Goal: Communication & Community: Answer question/provide support

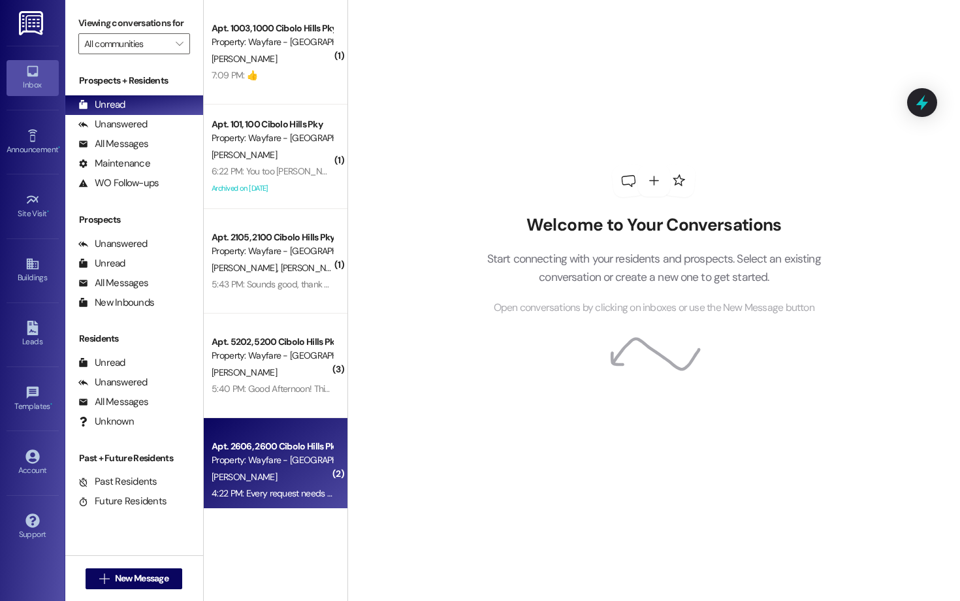
click at [301, 495] on div "4:22 PM: Every request needs to be done separately everytime. 4:22 PM: Every re…" at bounding box center [332, 493] width 241 height 12
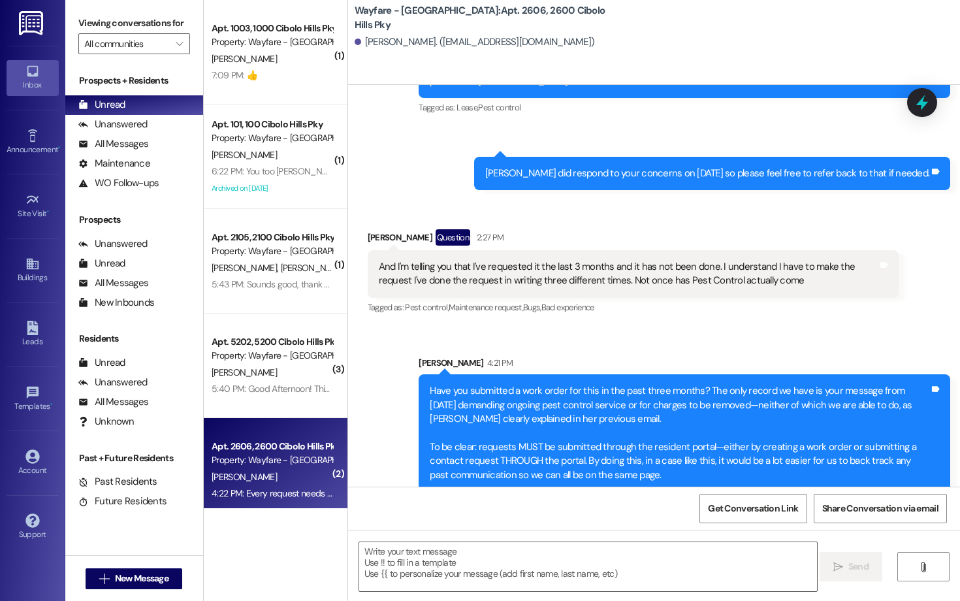
scroll to position [34644, 0]
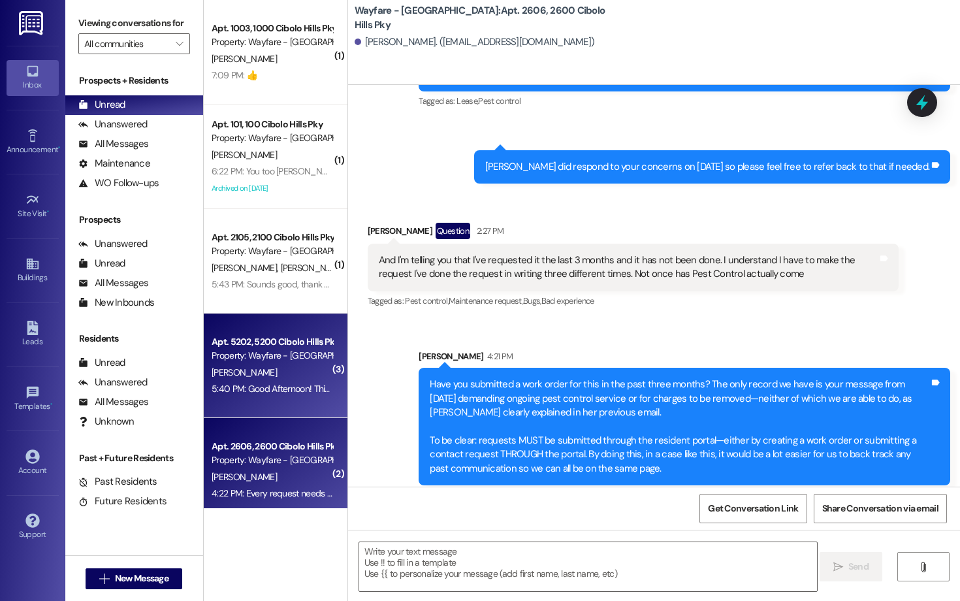
click at [278, 368] on div "D. Ruiz" at bounding box center [271, 372] width 123 height 16
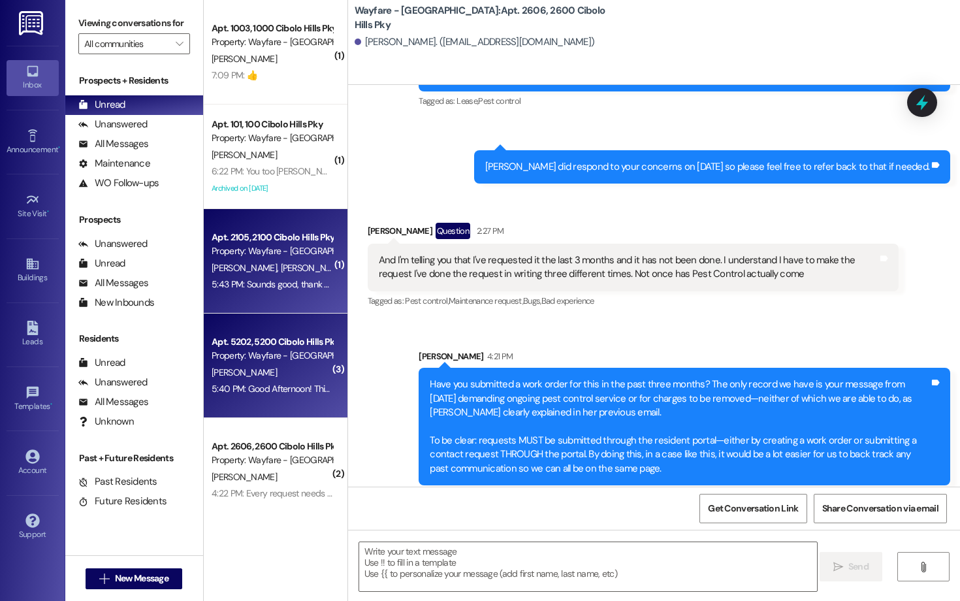
click at [277, 260] on div "T. Lucas-Coleman J. Coleman Iii" at bounding box center [271, 268] width 123 height 16
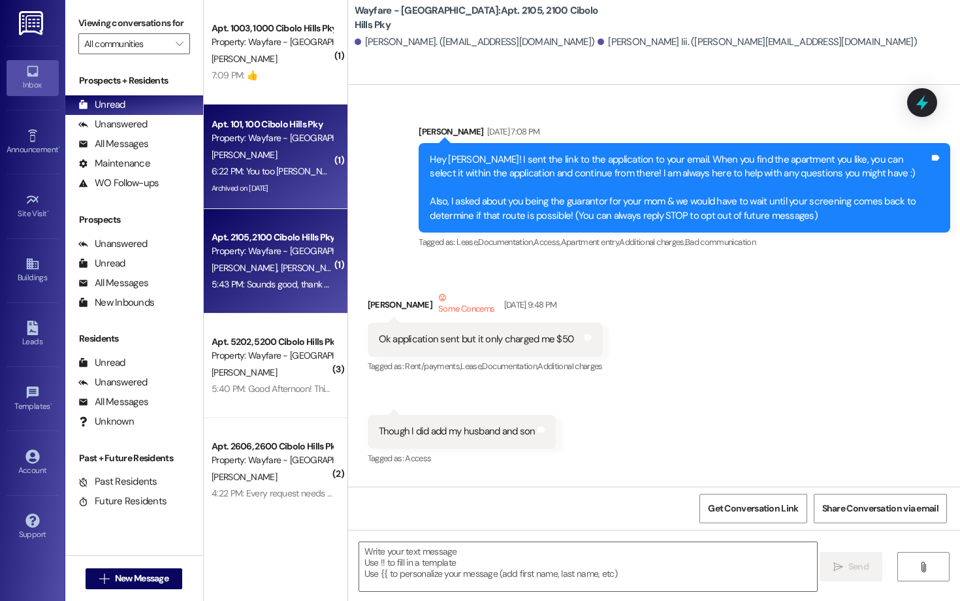
click at [255, 148] on div "L. Patterson" at bounding box center [271, 155] width 123 height 16
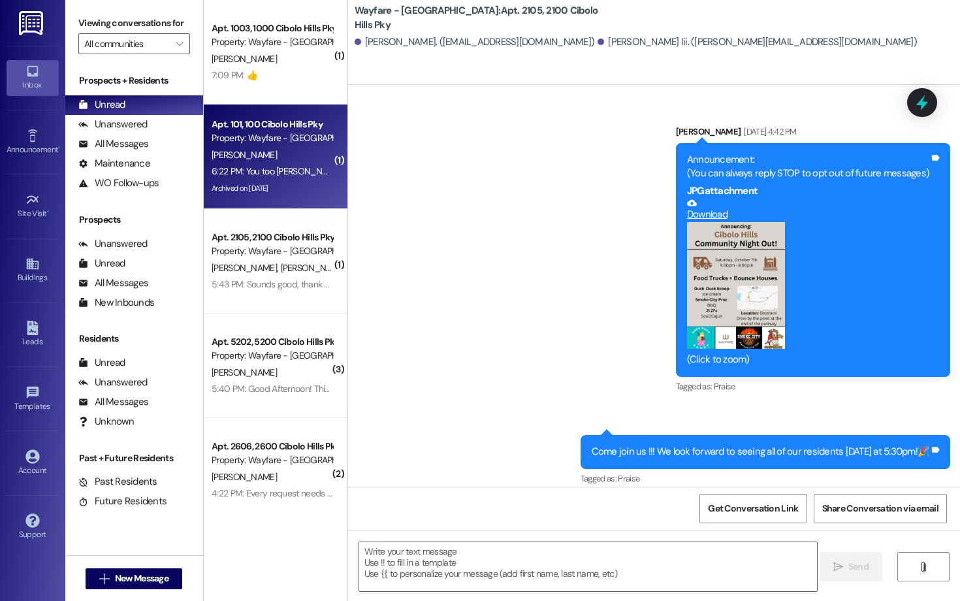
scroll to position [40449, 0]
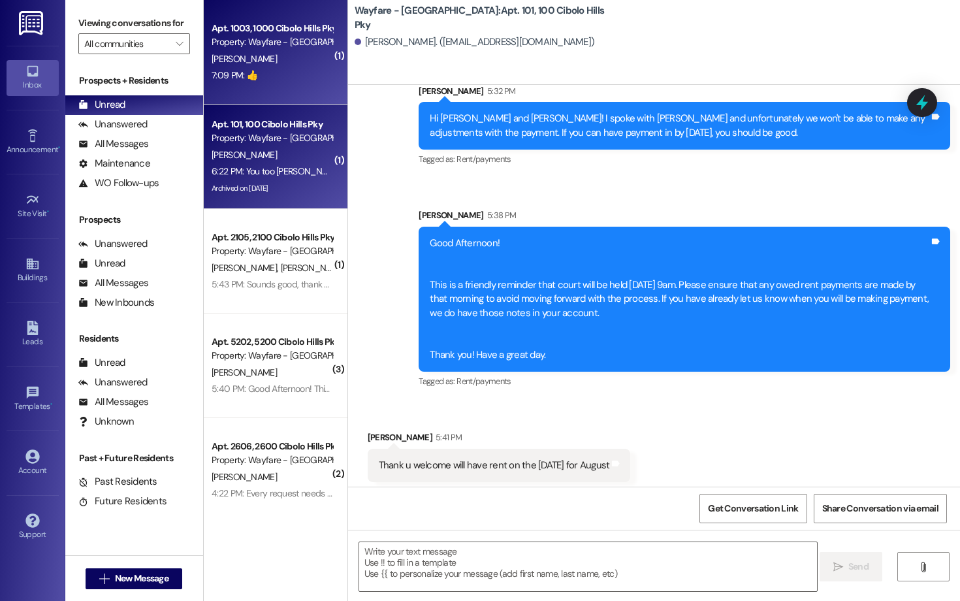
click at [251, 92] on div "Apt. 1003, 1000 Cibolo Hills Pky Property: Wayfare - Cibolo Hills G. Lupton 7:0…" at bounding box center [276, 52] width 144 height 104
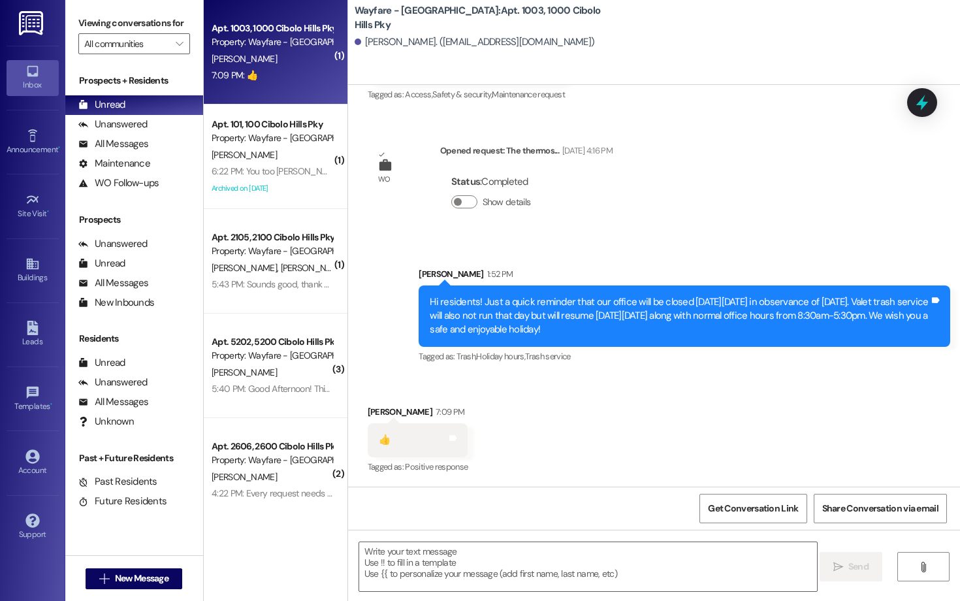
scroll to position [287, 0]
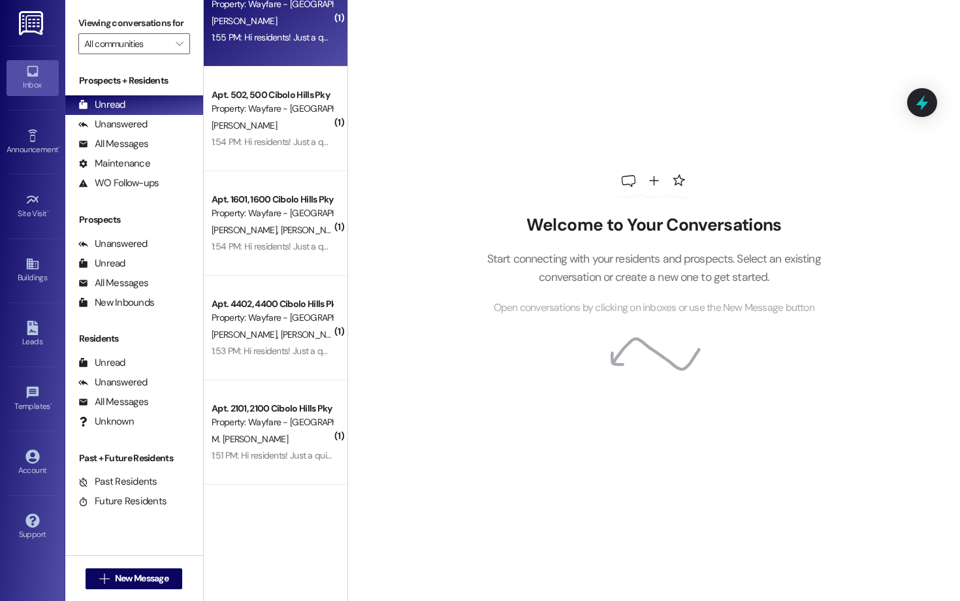
scroll to position [432, 0]
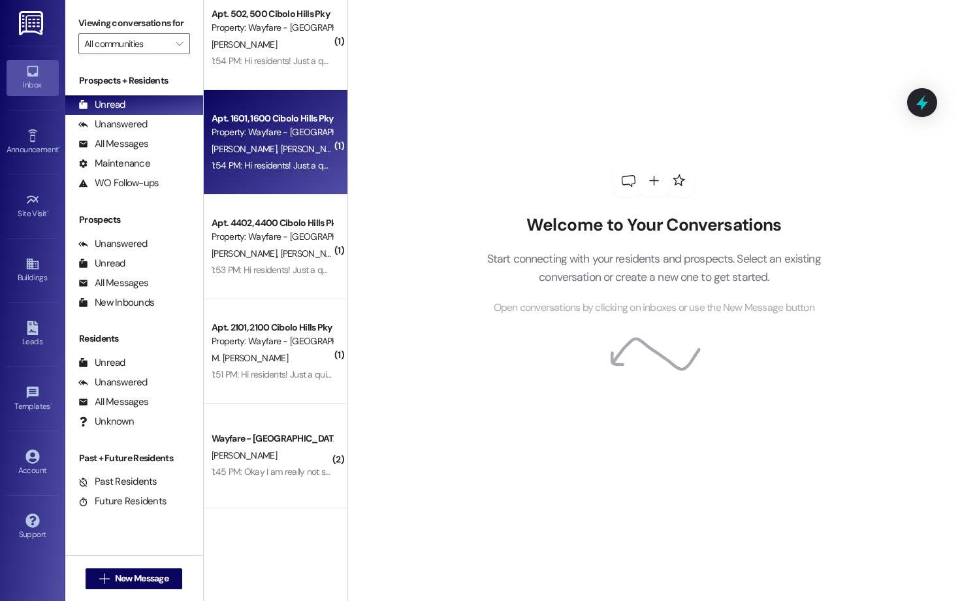
click at [309, 171] on div "1:54 PM: Hi residents! Just a quick reminder that our office will be closed on …" at bounding box center [271, 165] width 123 height 16
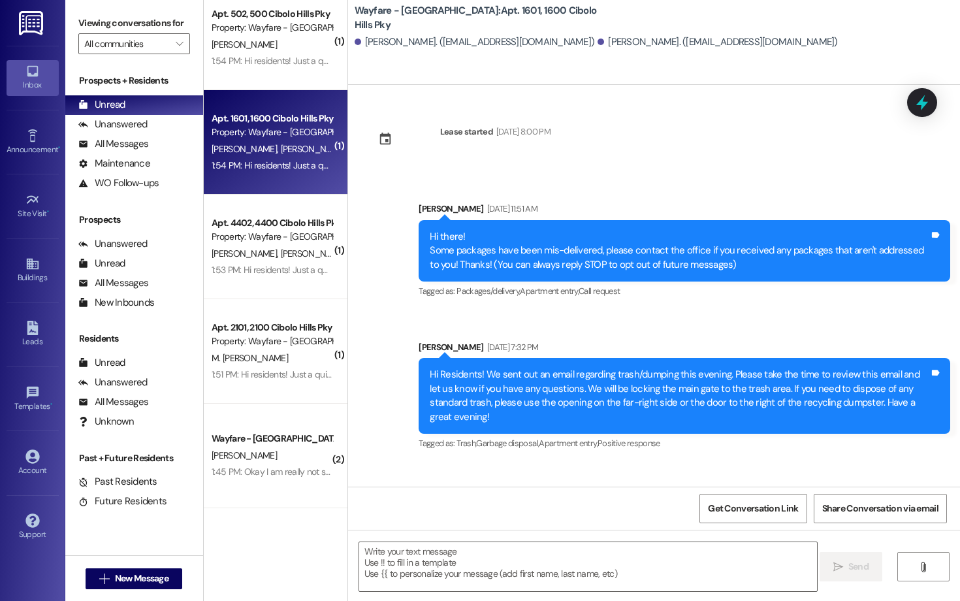
scroll to position [21863, 0]
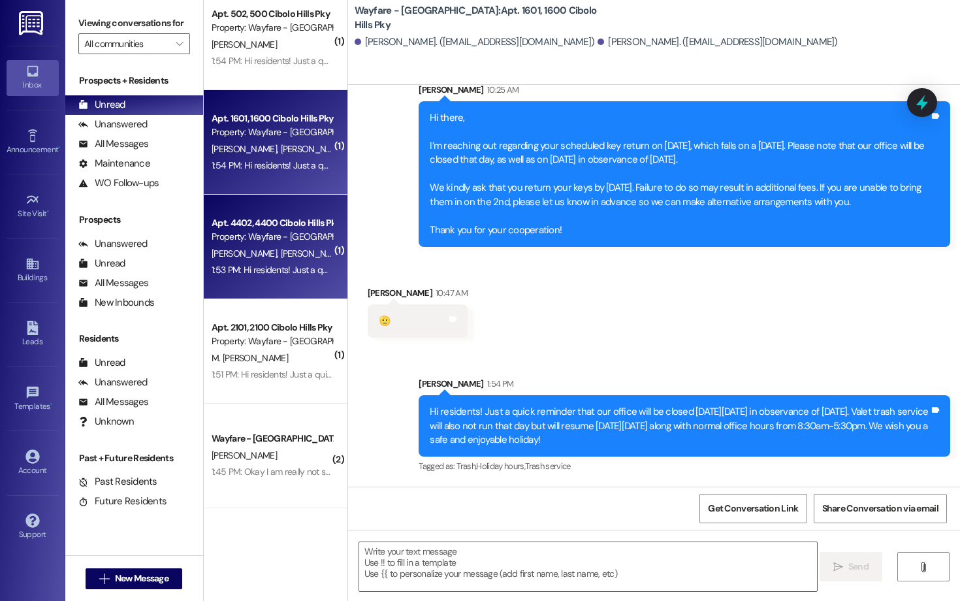
click at [274, 263] on div "1:53 PM: Hi residents! Just a quick reminder that our office will be closed on …" at bounding box center [271, 270] width 123 height 16
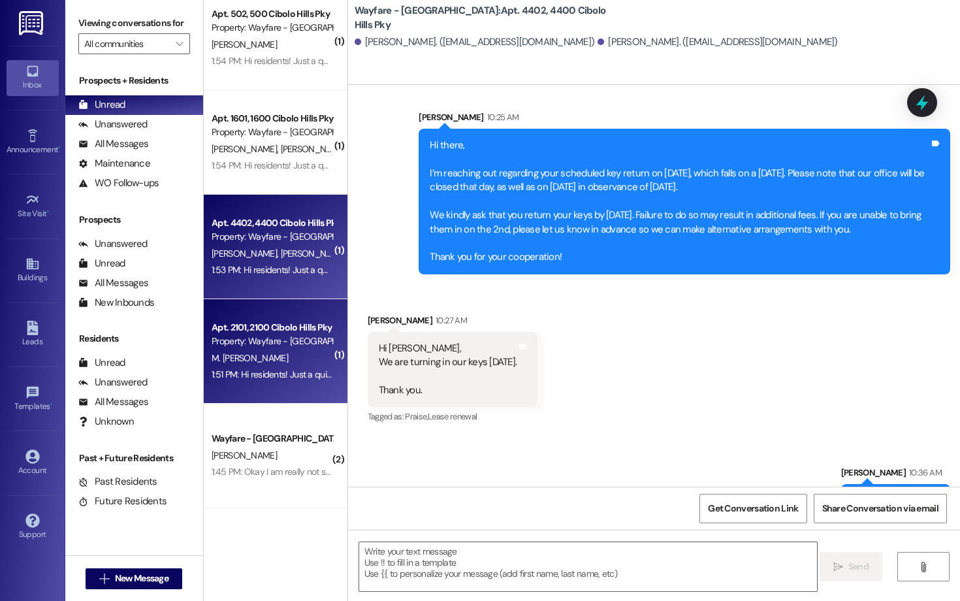
scroll to position [39024, 0]
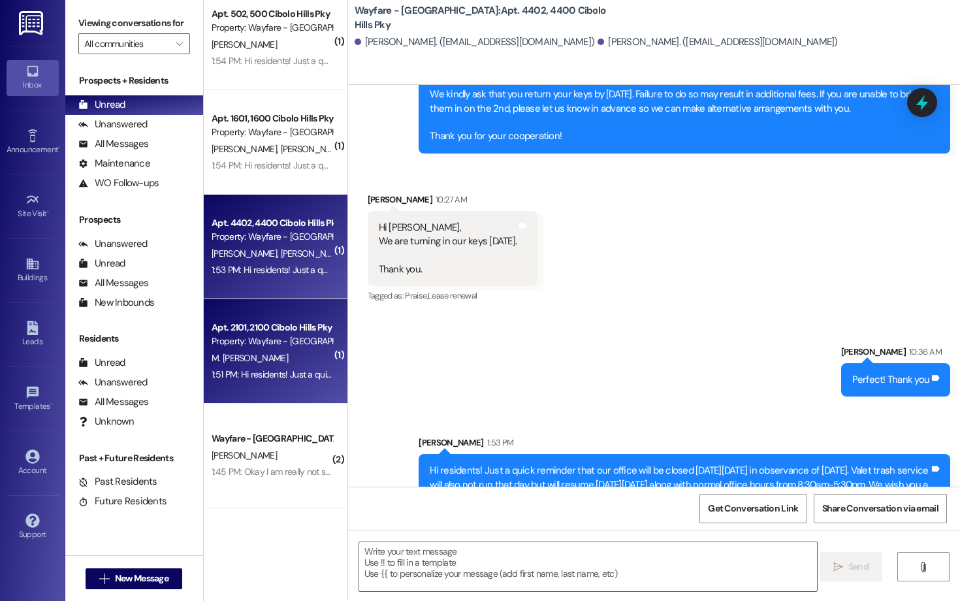
click at [252, 338] on div "Property: Wayfare - Cibolo Hills" at bounding box center [272, 341] width 121 height 14
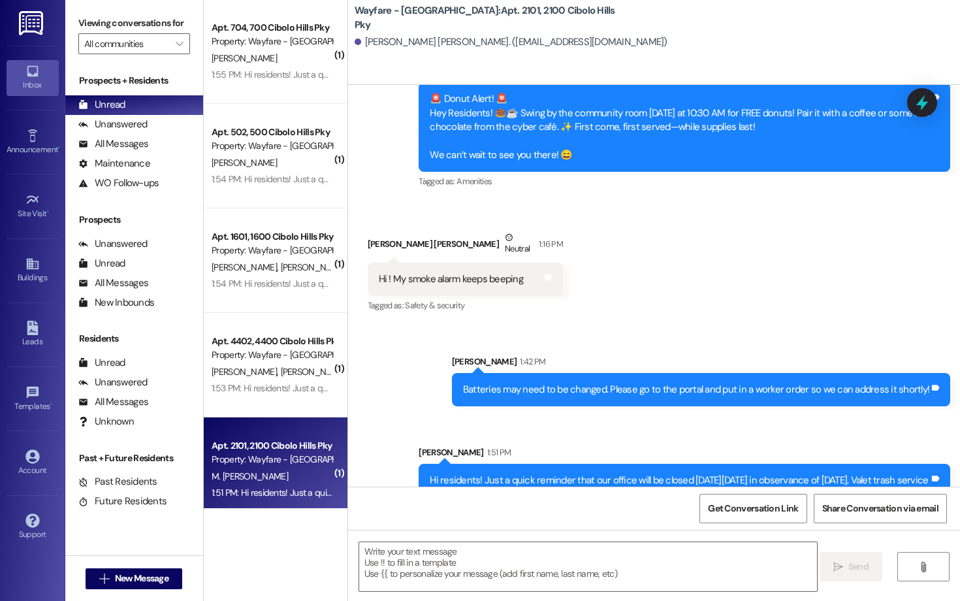
scroll to position [432, 0]
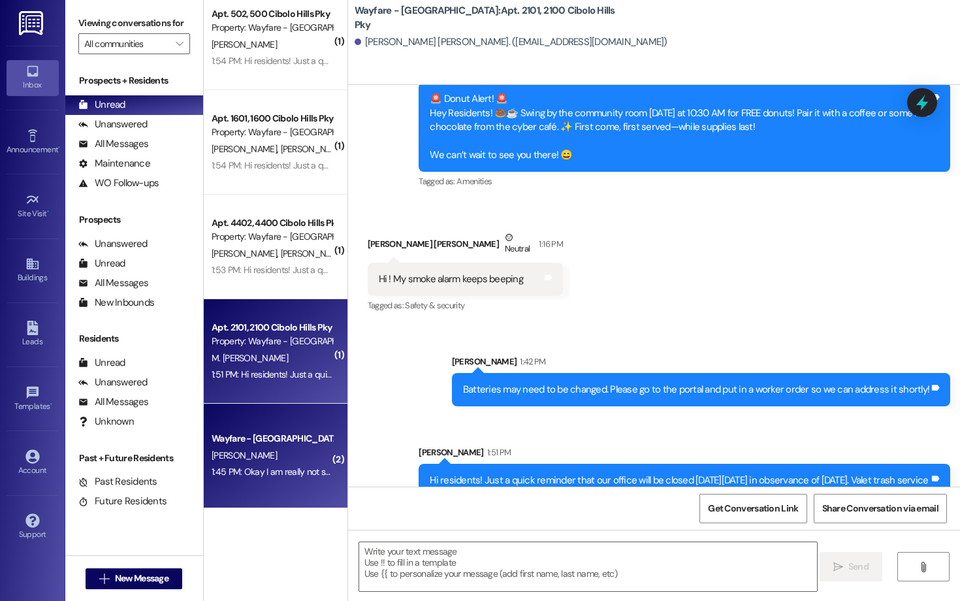
click at [242, 425] on div "Wayfare - Cibolo Hills Prospect A. Padilla 1:45 PM: Okay I am really not sure w…" at bounding box center [276, 455] width 144 height 104
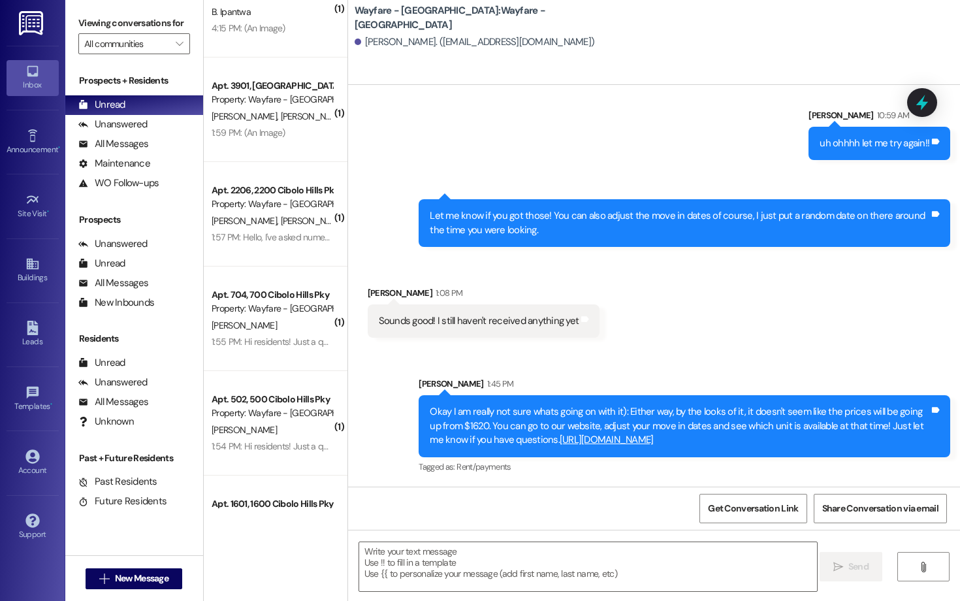
scroll to position [0, 0]
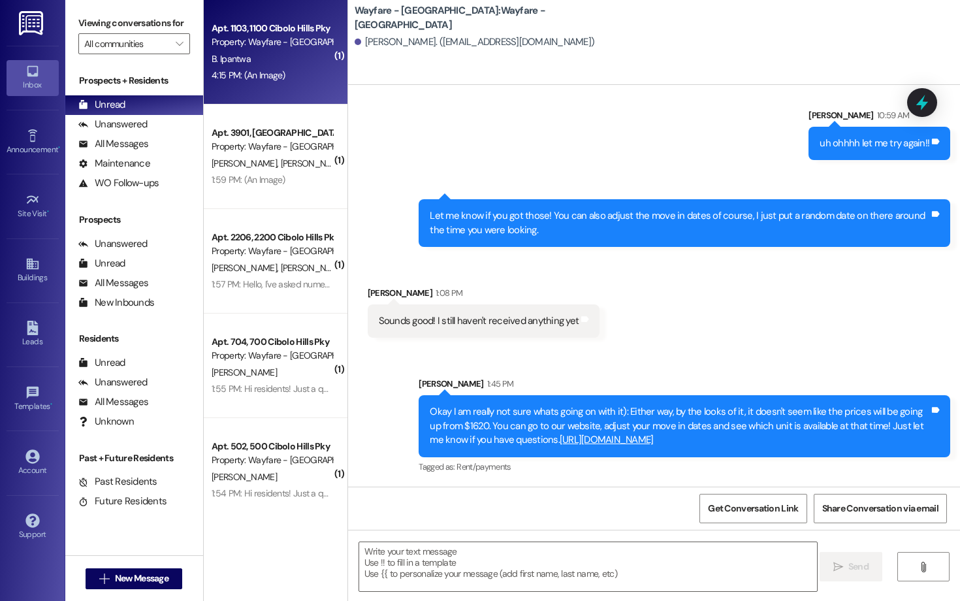
click at [314, 82] on div "4:15 PM: (An Image) 4:15 PM: (An Image)" at bounding box center [271, 75] width 123 height 16
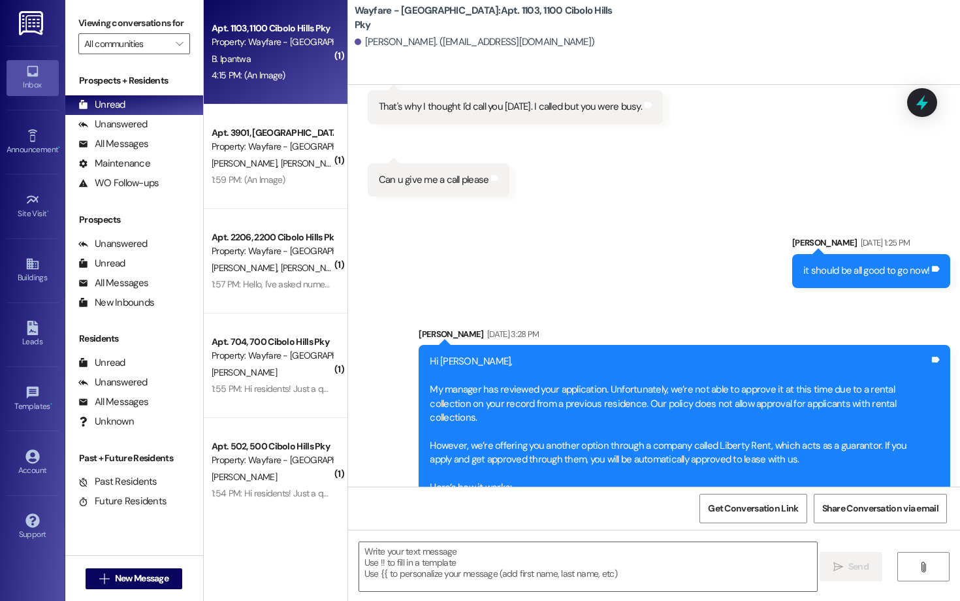
scroll to position [4049, 0]
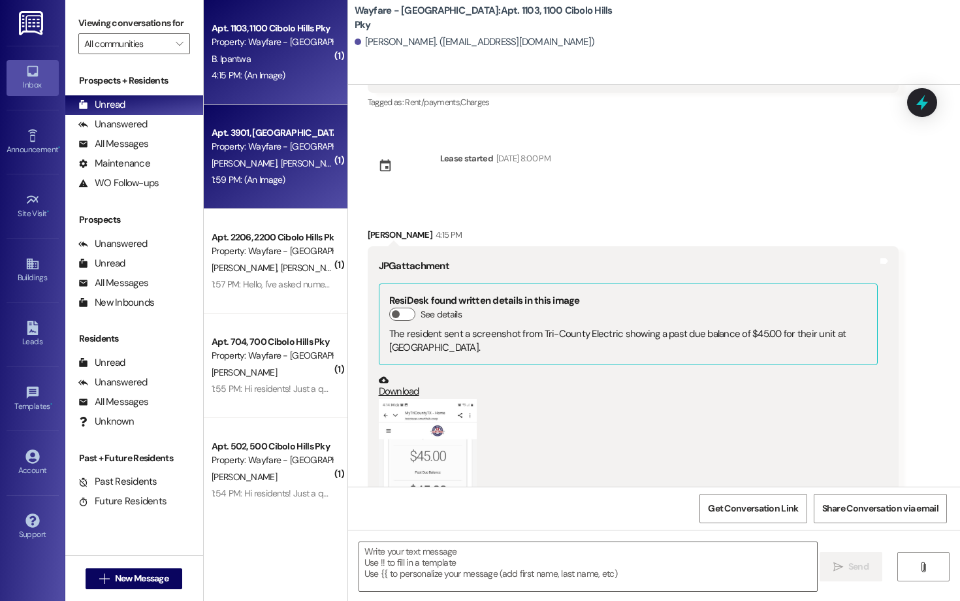
click at [279, 180] on div "1:59 PM: (An Image) 1:59 PM: (An Image)" at bounding box center [271, 180] width 123 height 16
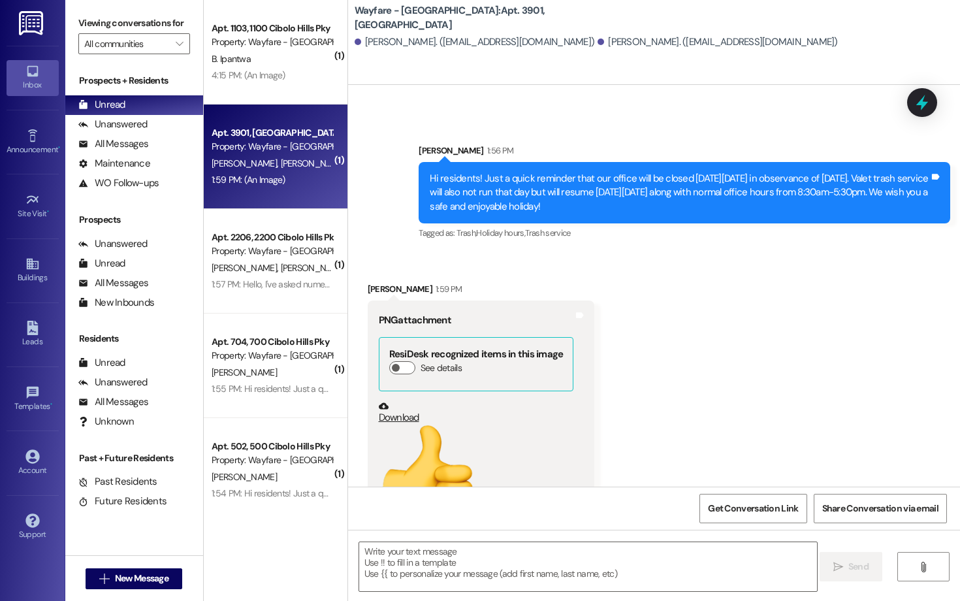
scroll to position [4341, 0]
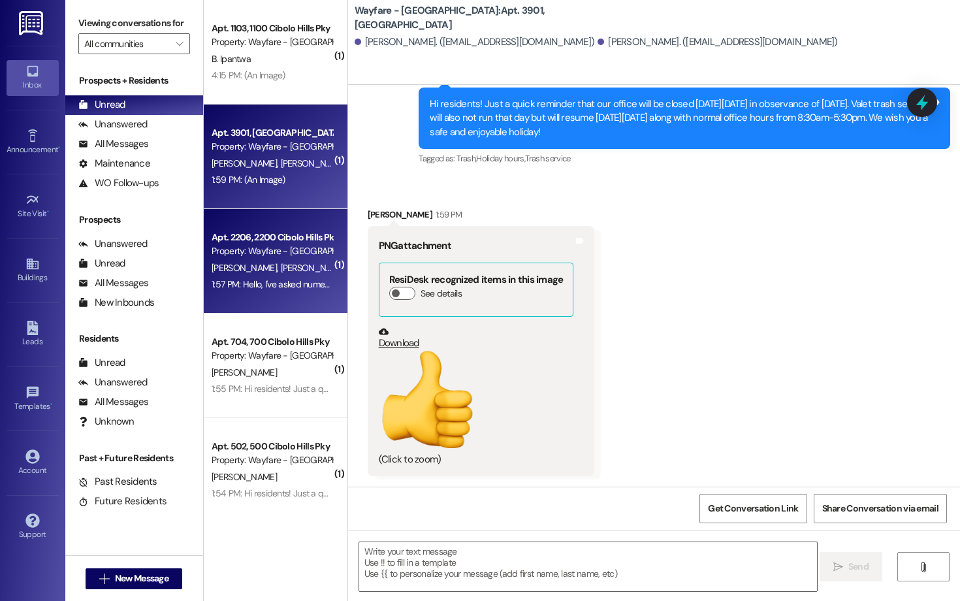
click at [305, 290] on div "1:57 PM: Hello, I've asked numerous times when the pet fine is due and if it co…" at bounding box center [609, 284] width 794 height 12
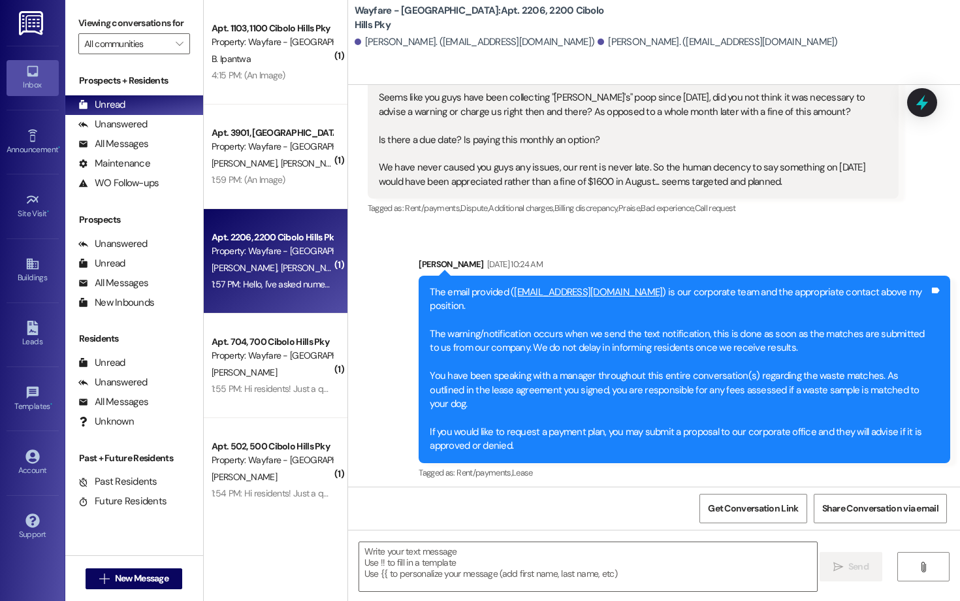
scroll to position [15816, 0]
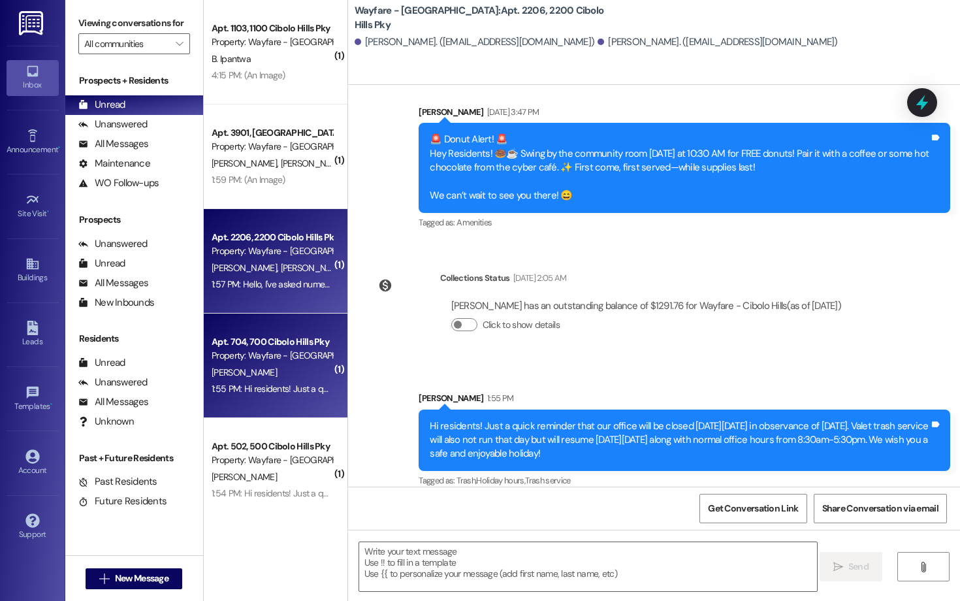
click at [313, 393] on div "1:55 PM: Hi residents! Just a quick reminder that our office will be closed on …" at bounding box center [741, 389] width 1058 height 12
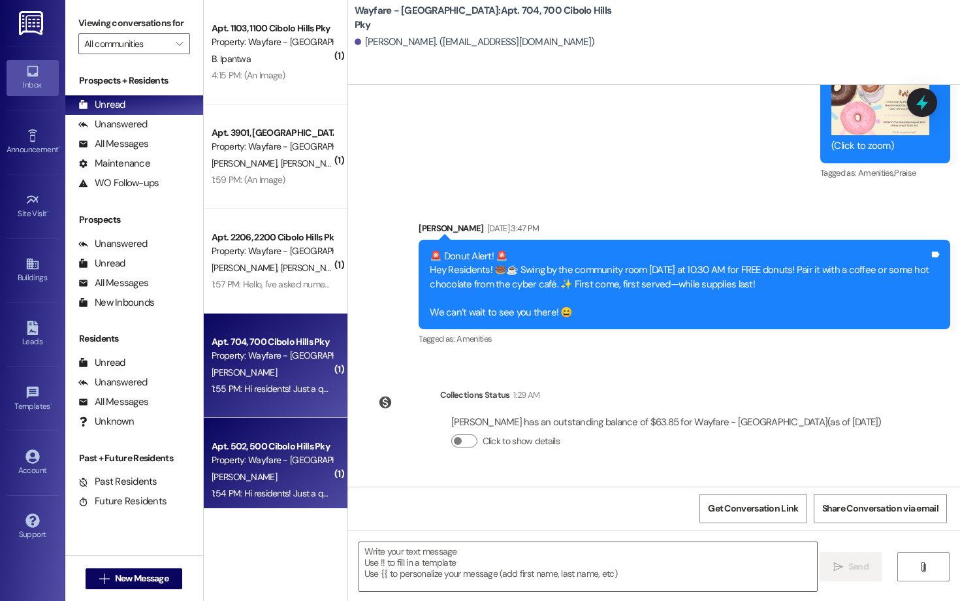
scroll to position [38887, 0]
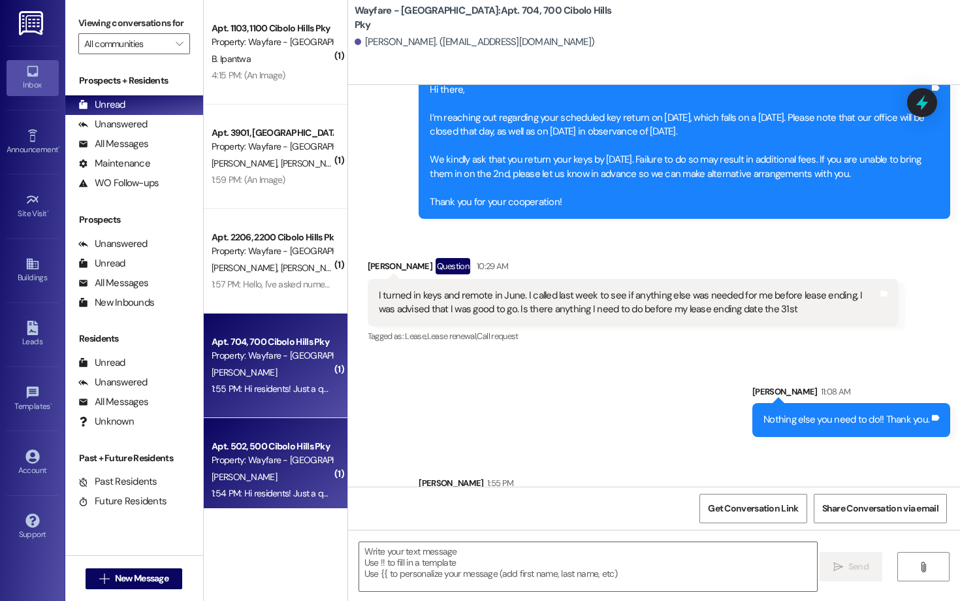
click at [232, 438] on div "Apt. 502, 500 Cibolo Hills Pky Property: Wayfare - Cibolo Hills" at bounding box center [271, 453] width 123 height 31
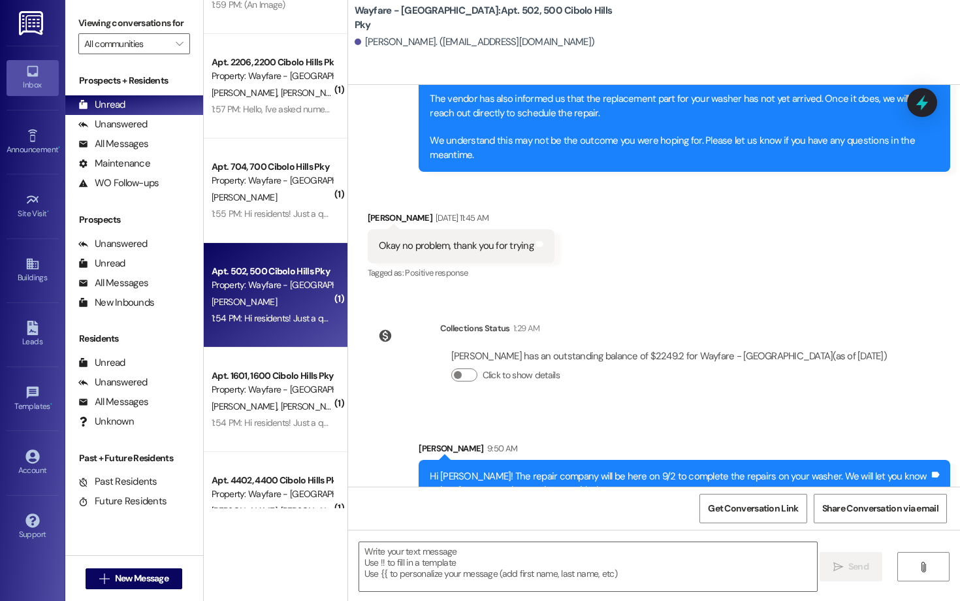
scroll to position [174, 0]
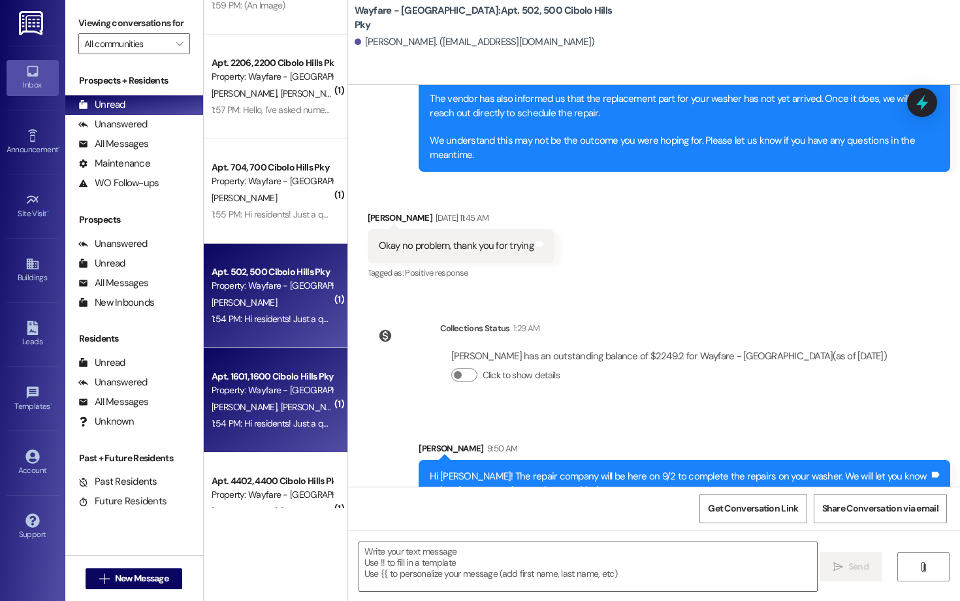
click at [240, 407] on span "B. Wesley" at bounding box center [246, 407] width 69 height 12
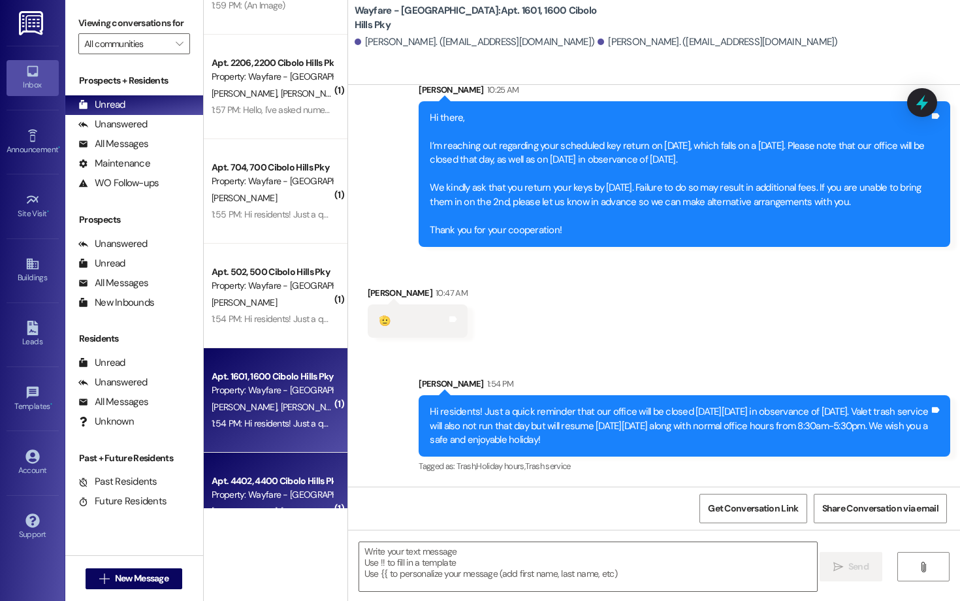
scroll to position [310, 0]
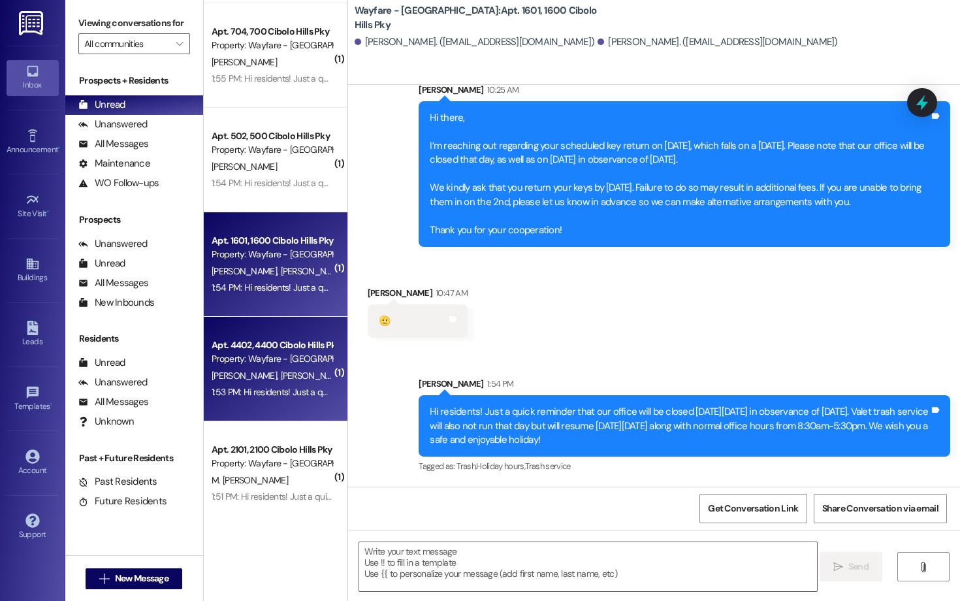
click at [255, 388] on div "1:53 PM: Hi residents! Just a quick reminder that our office will be closed on …" at bounding box center [740, 392] width 1057 height 12
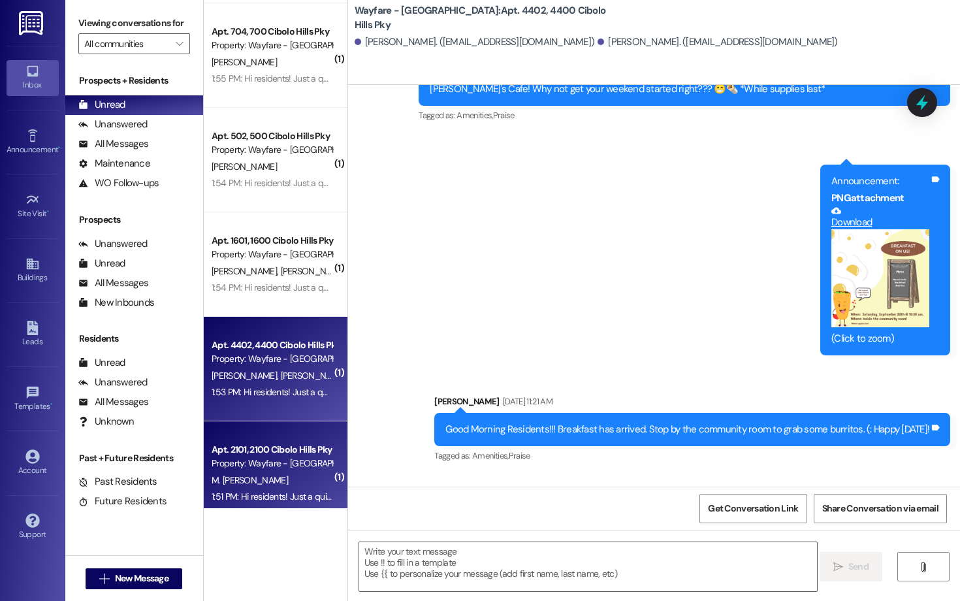
scroll to position [27566, 0]
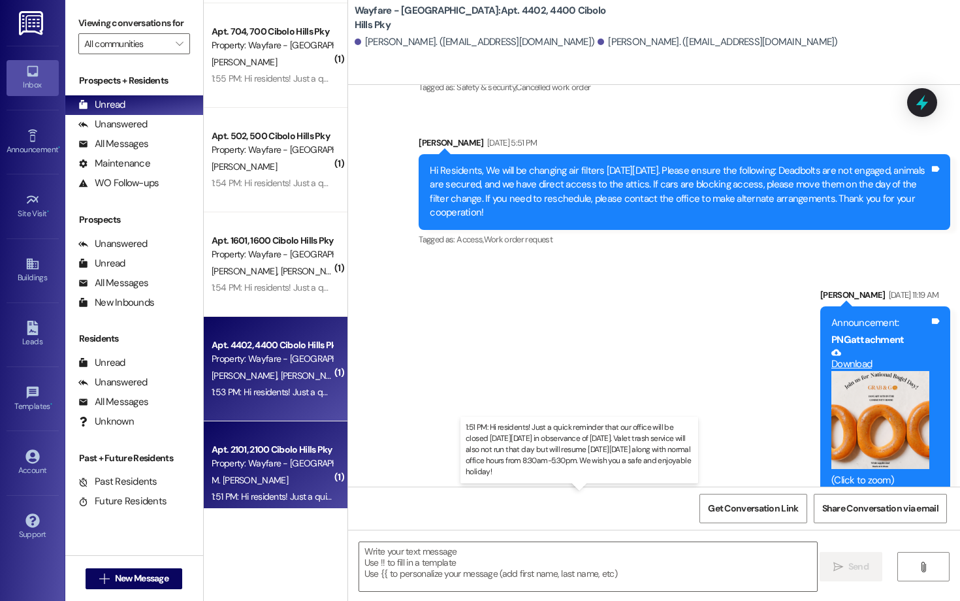
click at [250, 492] on div "1:51 PM: Hi residents! Just a quick reminder that our office will be closed on …" at bounding box center [739, 496] width 1054 height 12
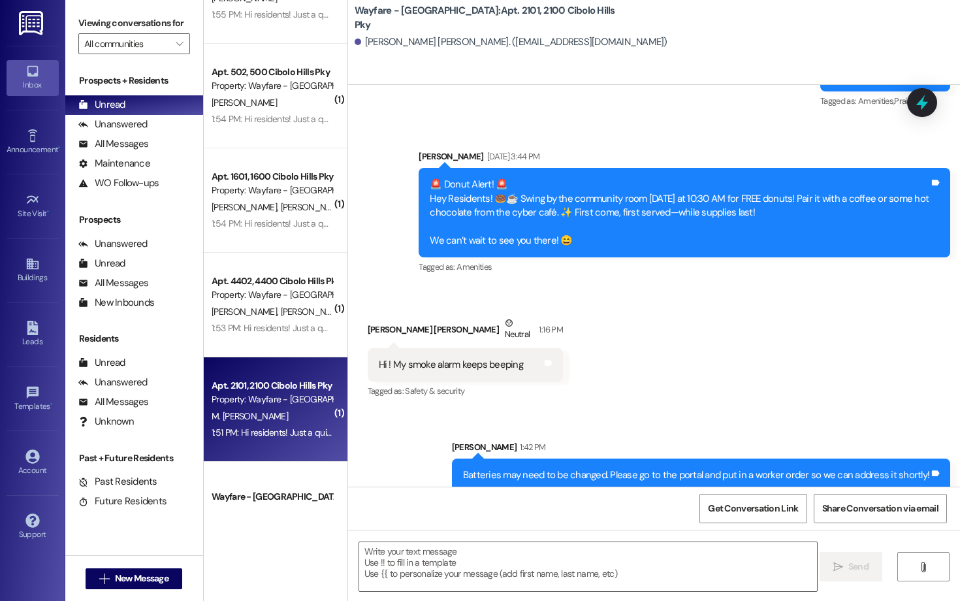
scroll to position [377, 0]
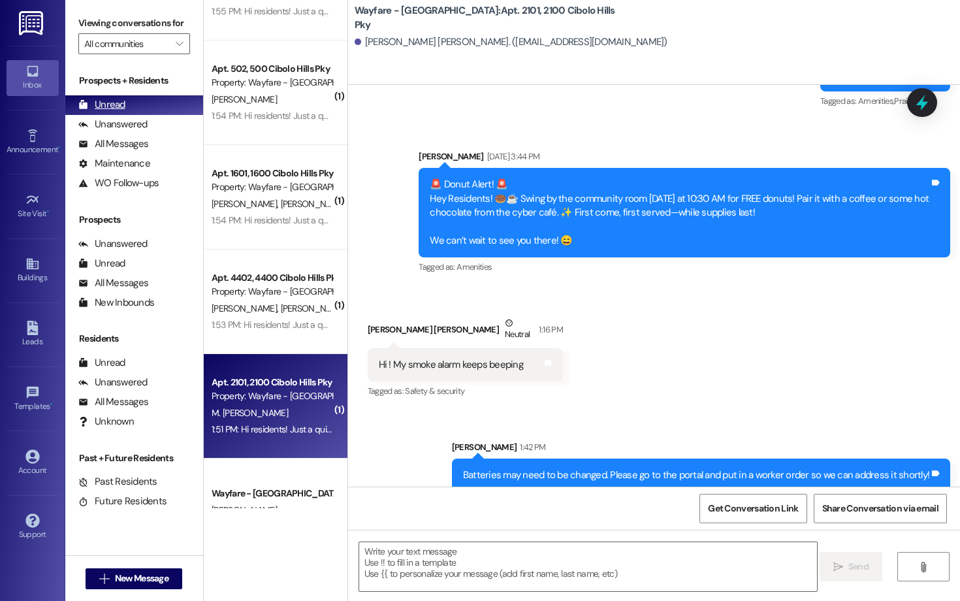
click at [158, 115] on div "Unread (0)" at bounding box center [134, 105] width 138 height 20
click at [176, 520] on button " New Message" at bounding box center [134, 578] width 97 height 21
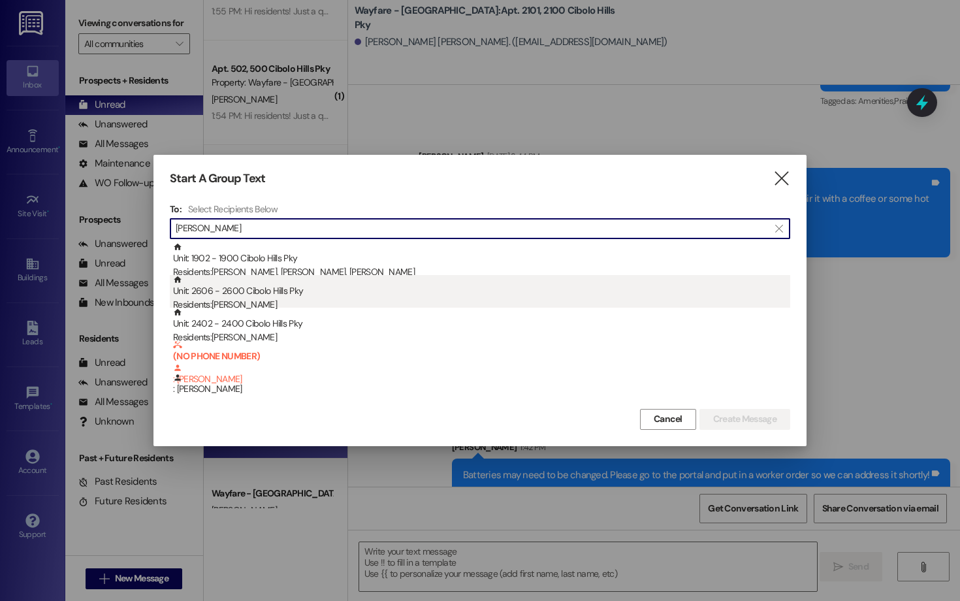
type input "ryan"
click at [298, 279] on div "Unit: 2606 - 2600 Cibolo Hills Pky Residents: Ryan Davis" at bounding box center [481, 293] width 617 height 37
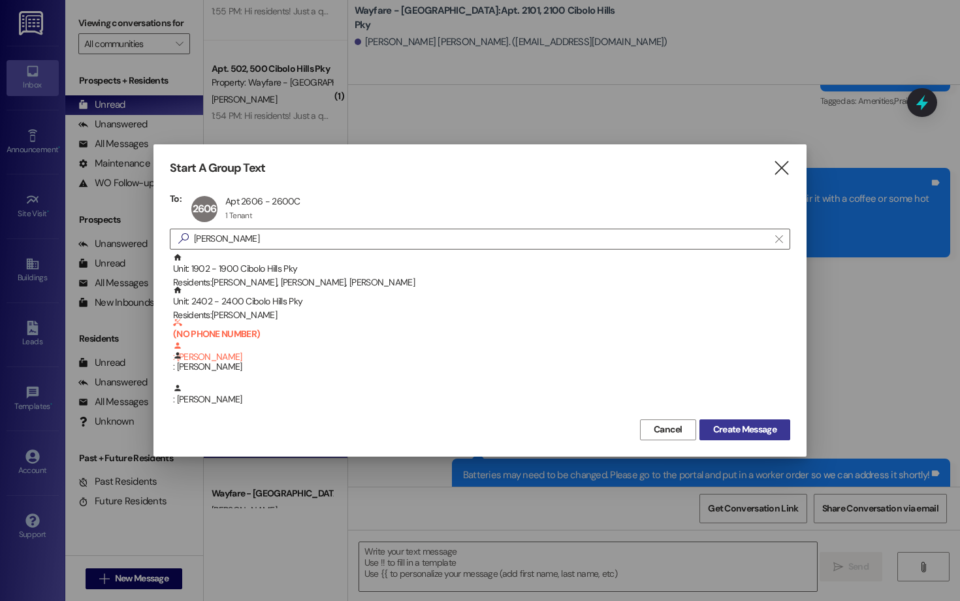
click at [448, 437] on button "Create Message" at bounding box center [744, 429] width 91 height 21
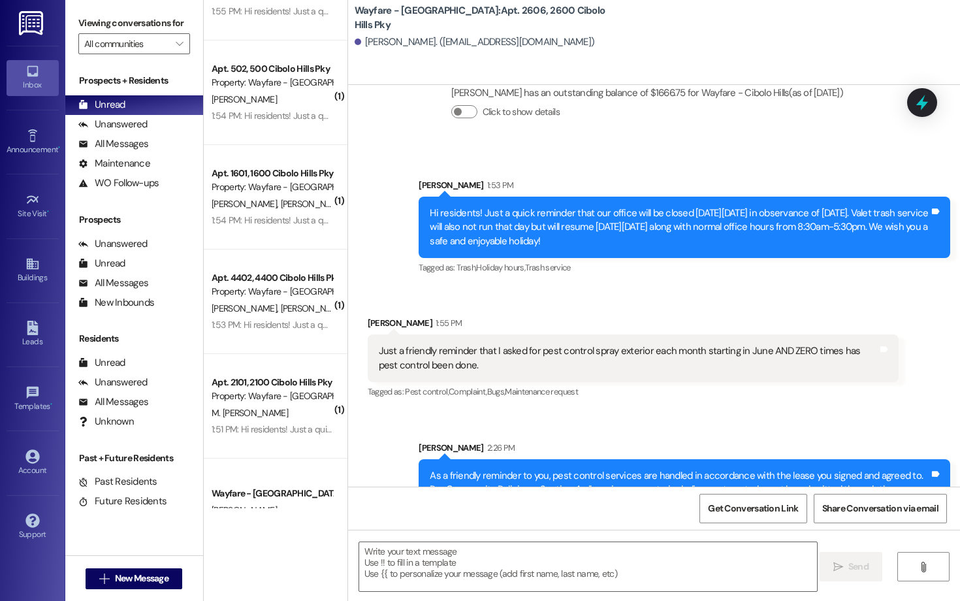
scroll to position [34200, 0]
